Goal: Navigation & Orientation: Find specific page/section

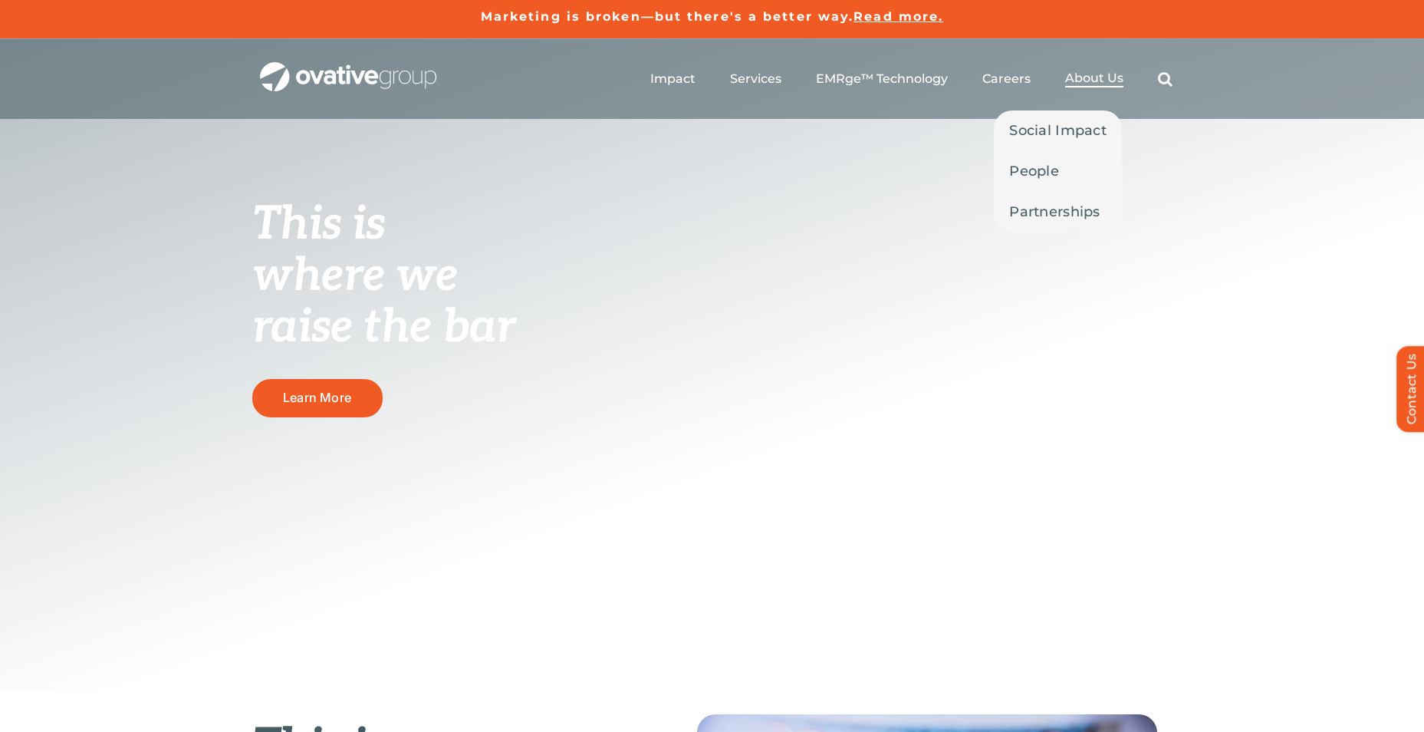
click at [1092, 77] on span "About Us" at bounding box center [1094, 78] width 58 height 15
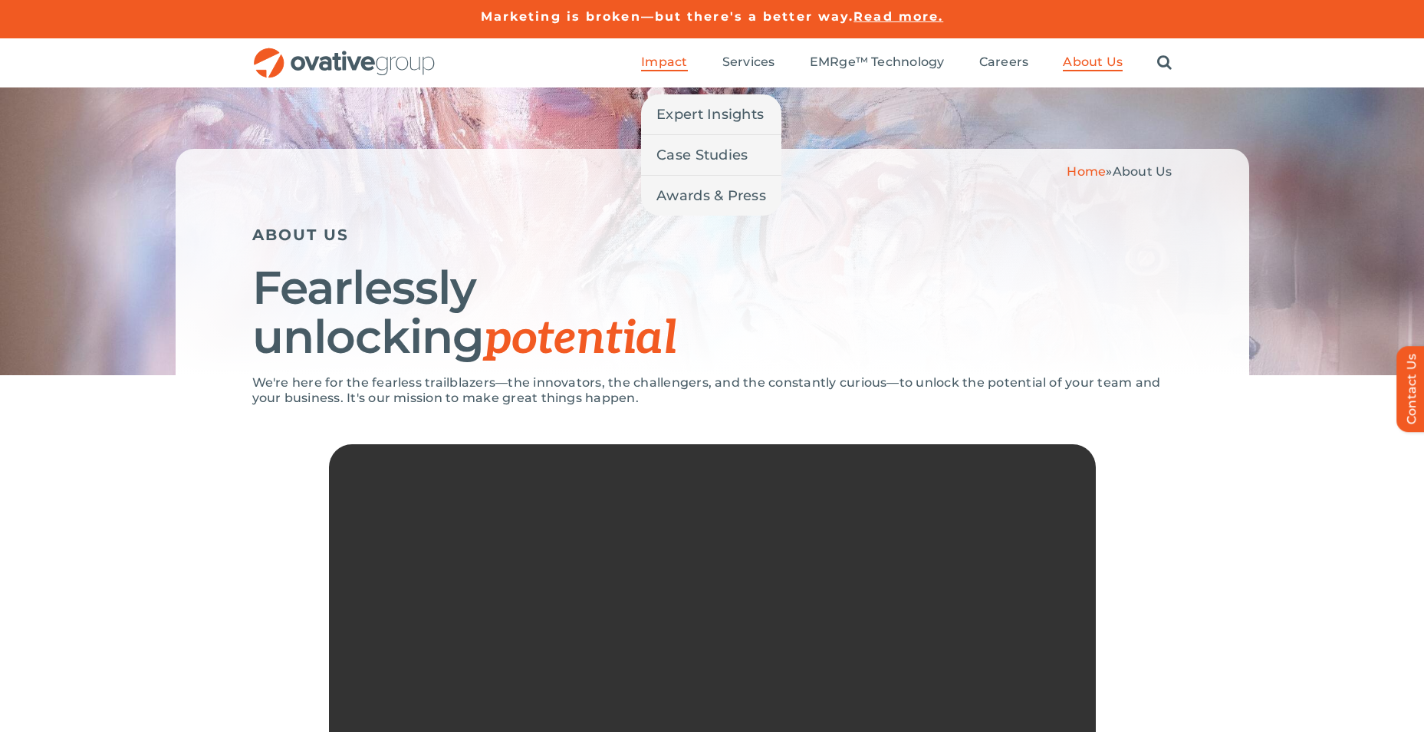
click at [655, 60] on span "Impact" at bounding box center [664, 61] width 46 height 15
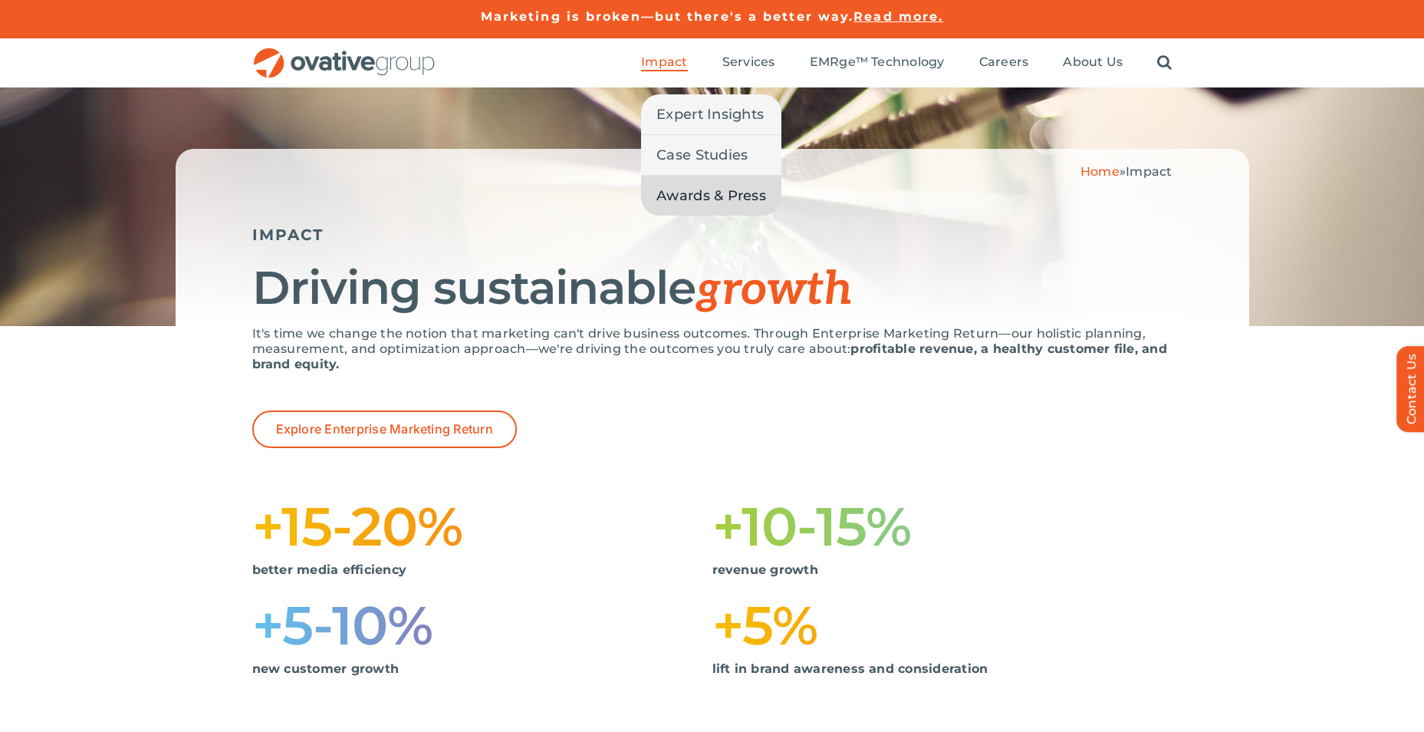
click at [685, 192] on span "Awards & Press" at bounding box center [711, 195] width 110 height 21
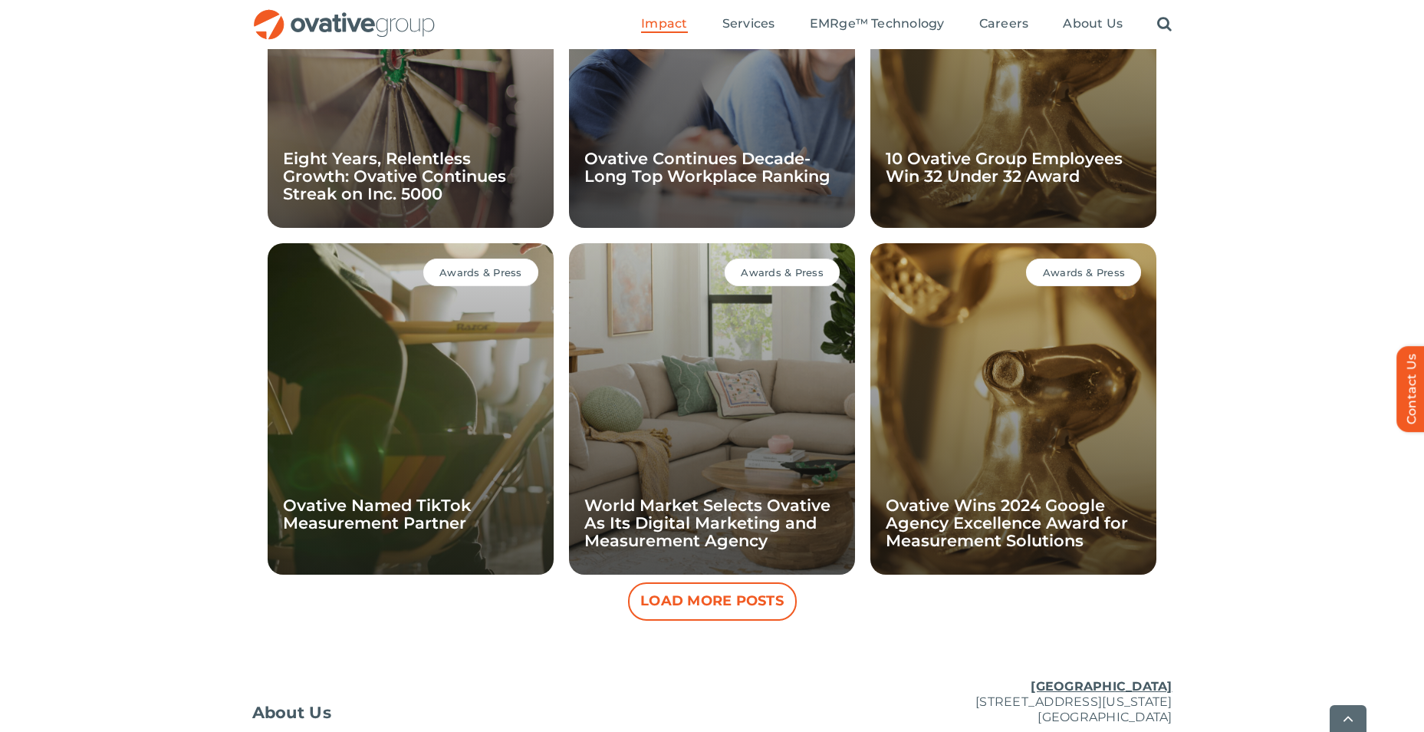
scroll to position [1441, 0]
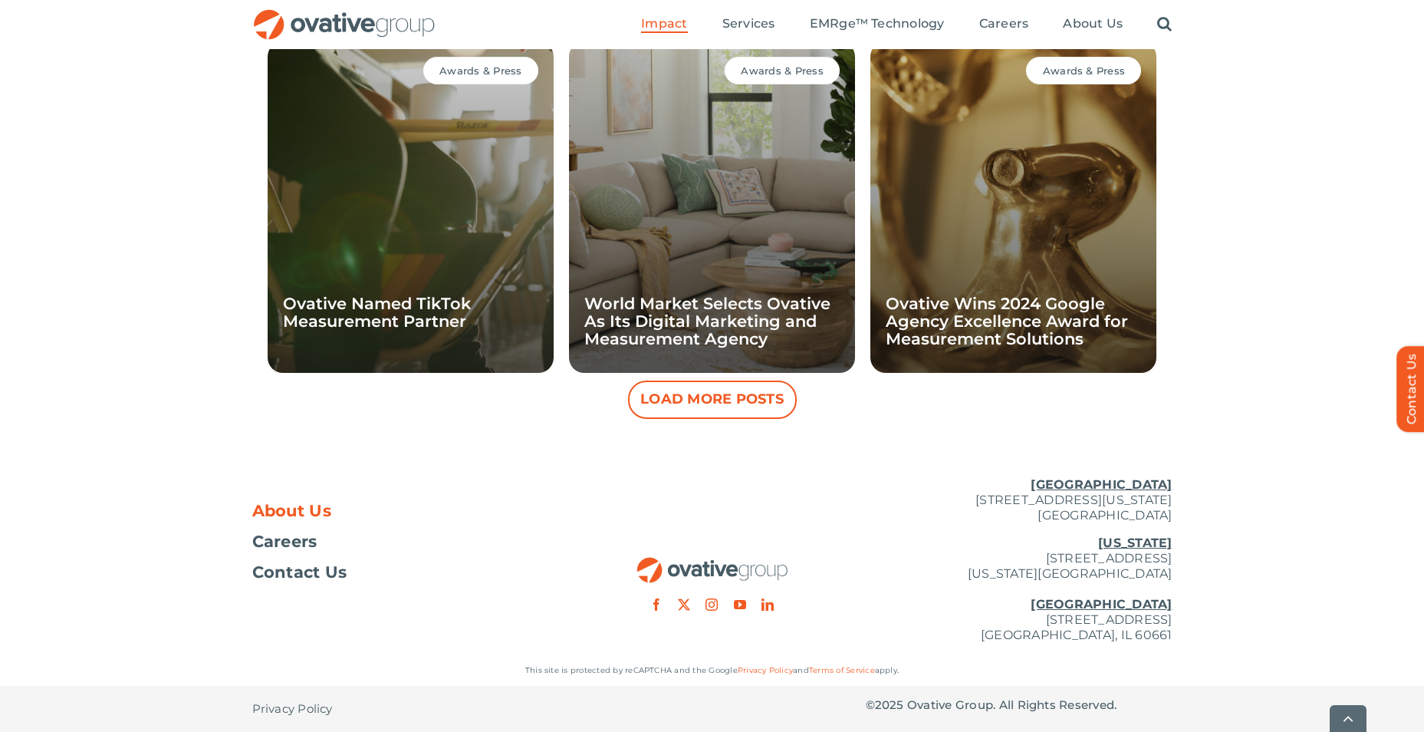
click at [309, 506] on span "About Us" at bounding box center [292, 510] width 80 height 15
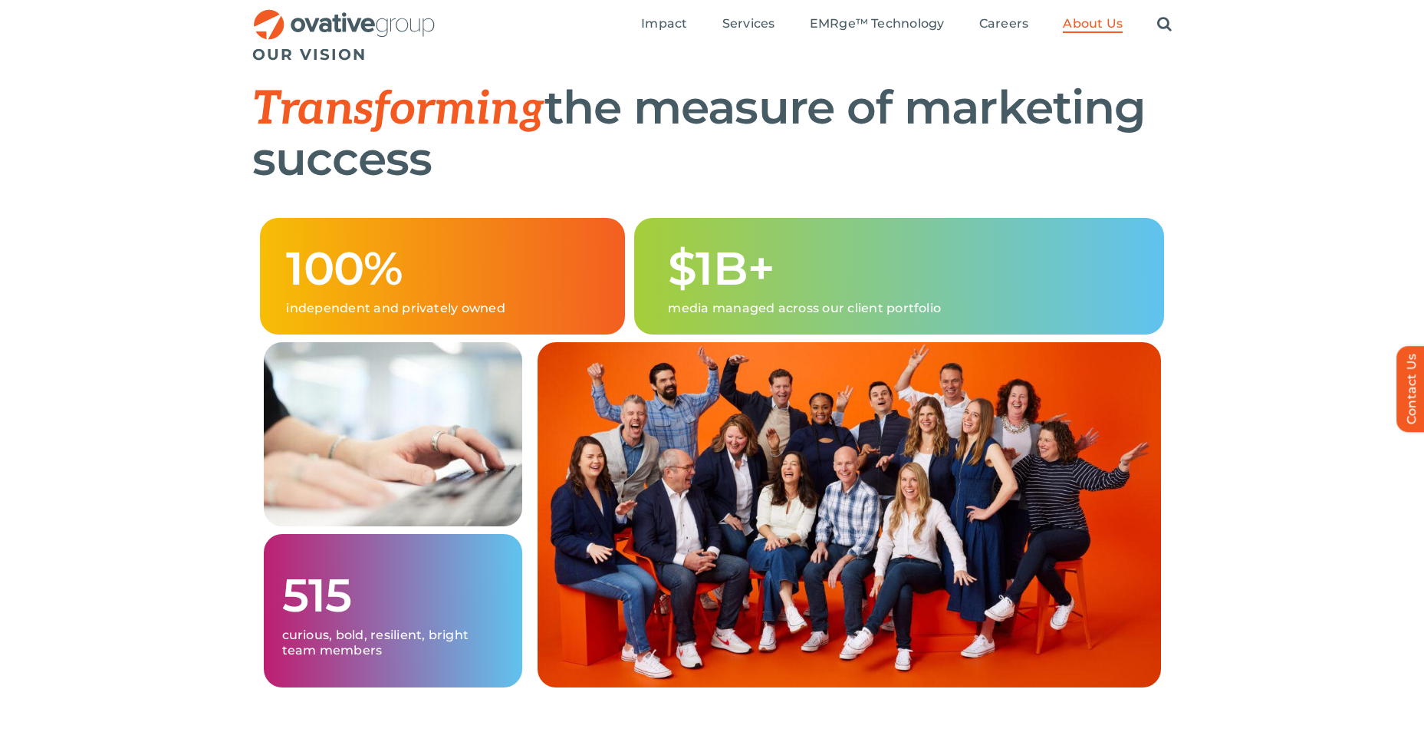
scroll to position [383, 0]
